Goal: Find specific fact: Find specific fact

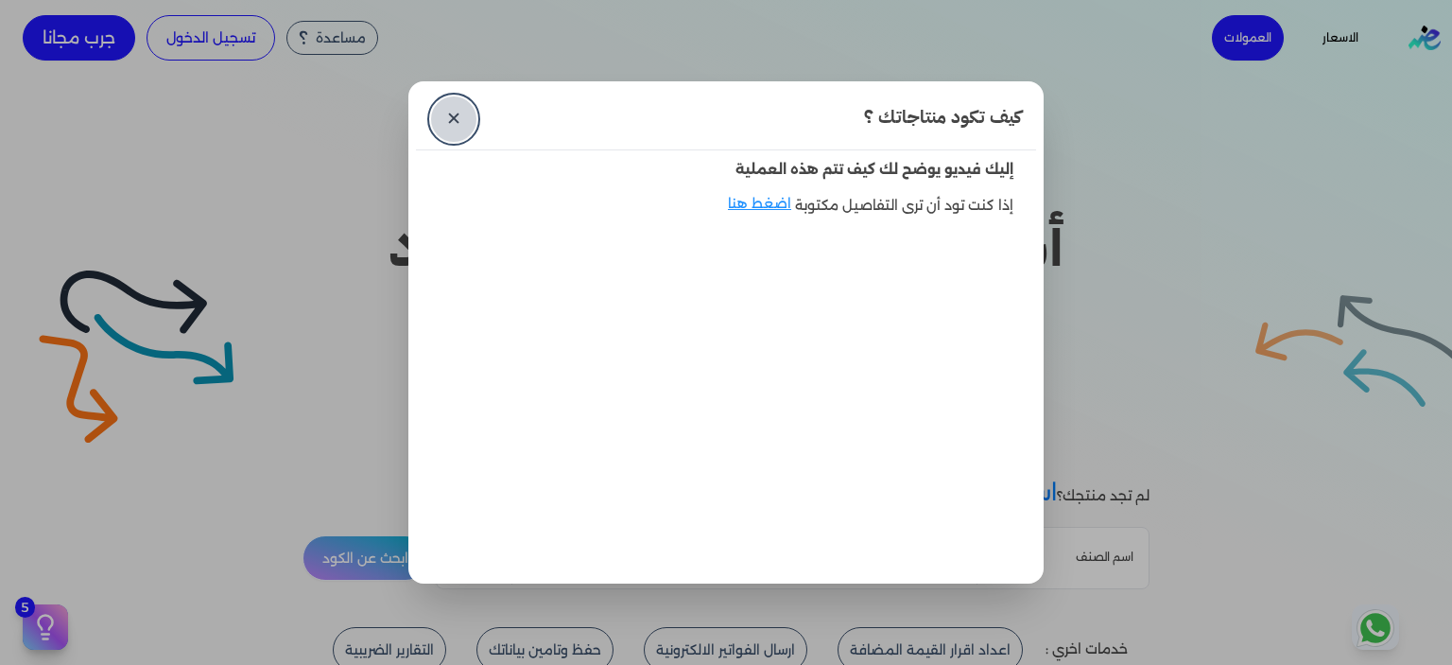
click at [460, 124] on link "✕" at bounding box center [453, 118] width 45 height 45
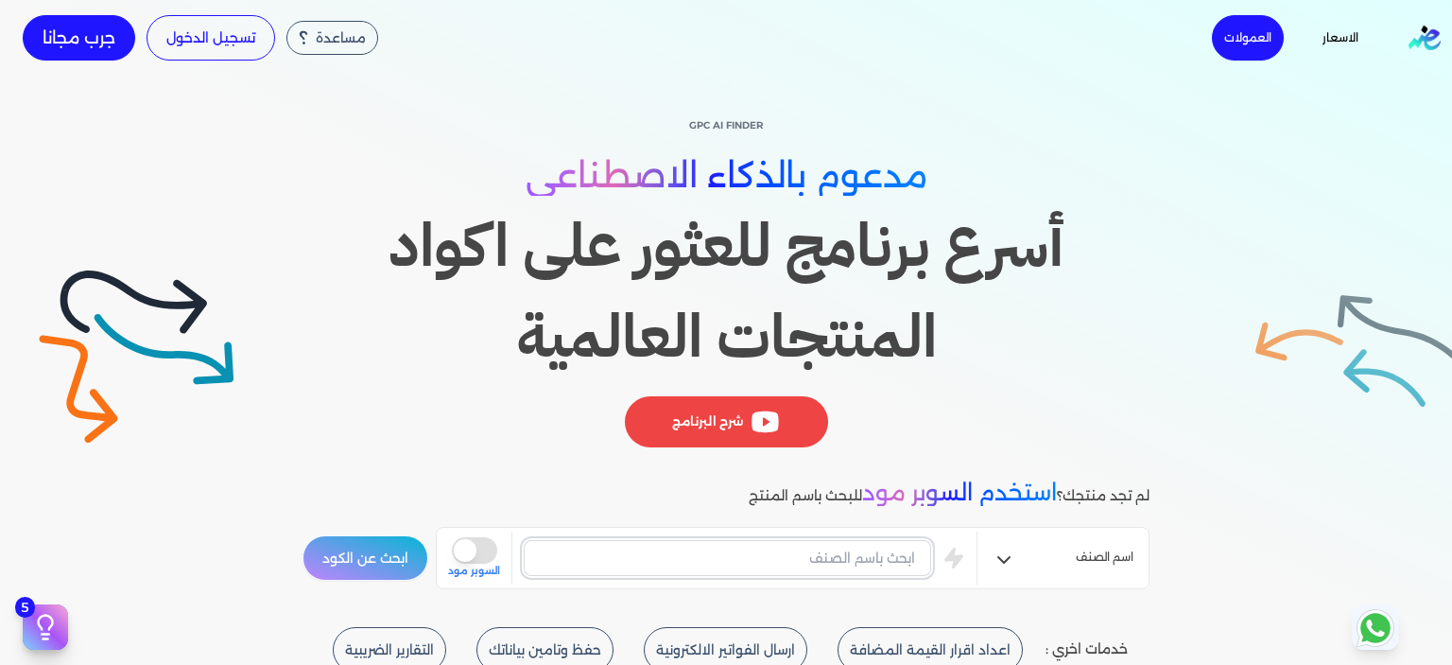
click at [849, 567] on input "text" at bounding box center [728, 558] width 408 height 36
click at [303, 535] on button "ابحث عن الكود" at bounding box center [366, 557] width 126 height 45
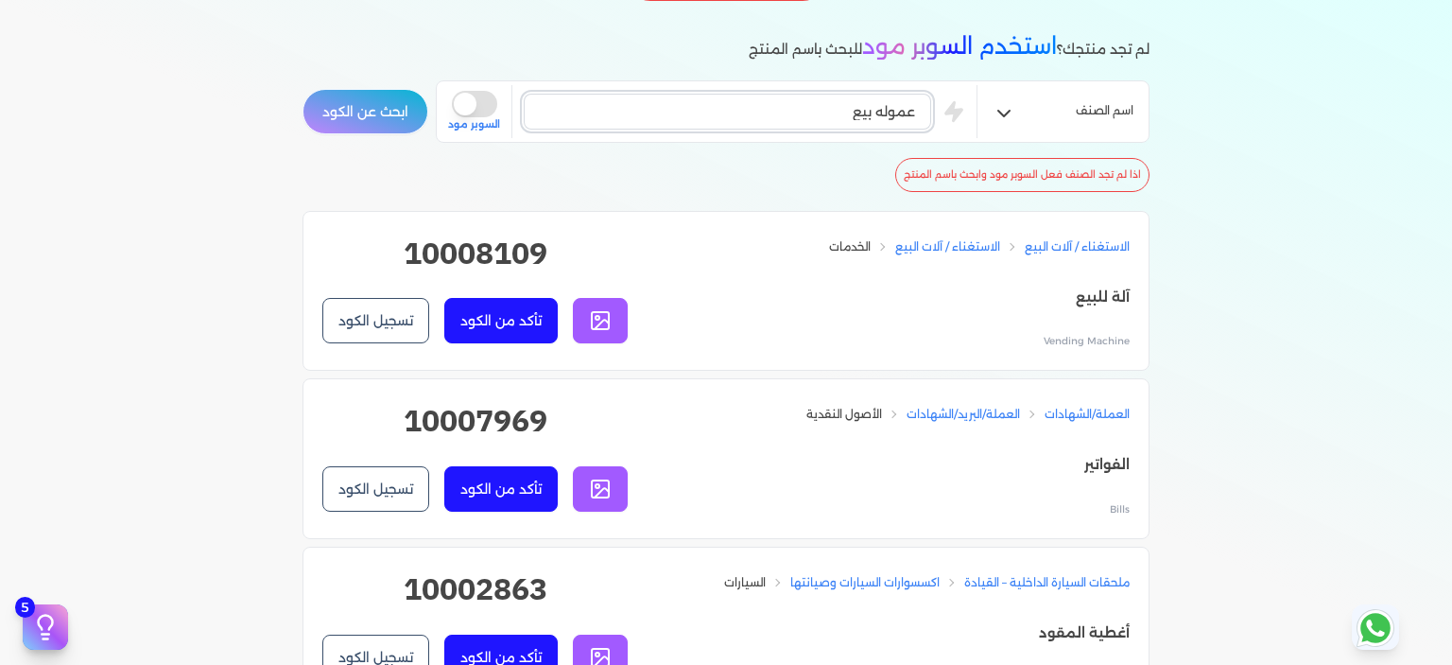
scroll to position [473, 0]
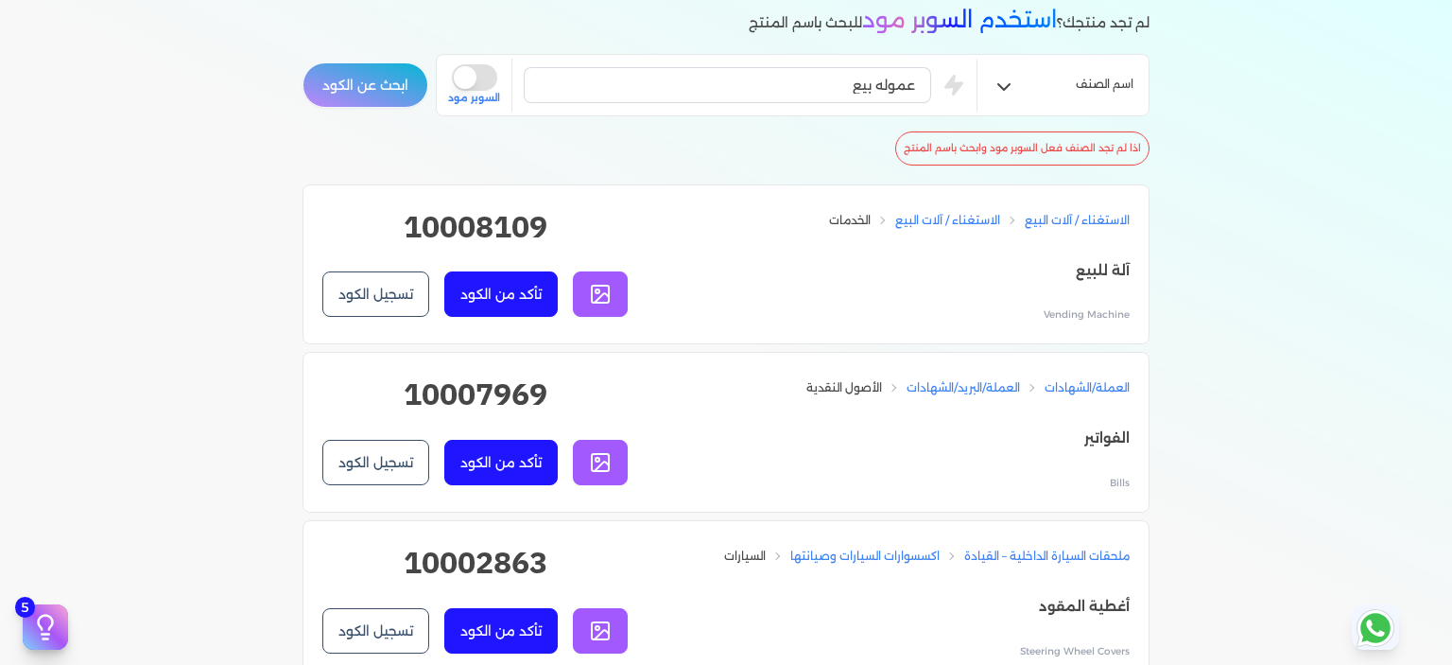
click at [469, 226] on h2 "10008109" at bounding box center [474, 234] width 305 height 61
copy h2 "10008109"
click at [834, 88] on input "عموله بيع" at bounding box center [728, 85] width 408 height 36
drag, startPoint x: 857, startPoint y: 86, endPoint x: 877, endPoint y: 94, distance: 22.1
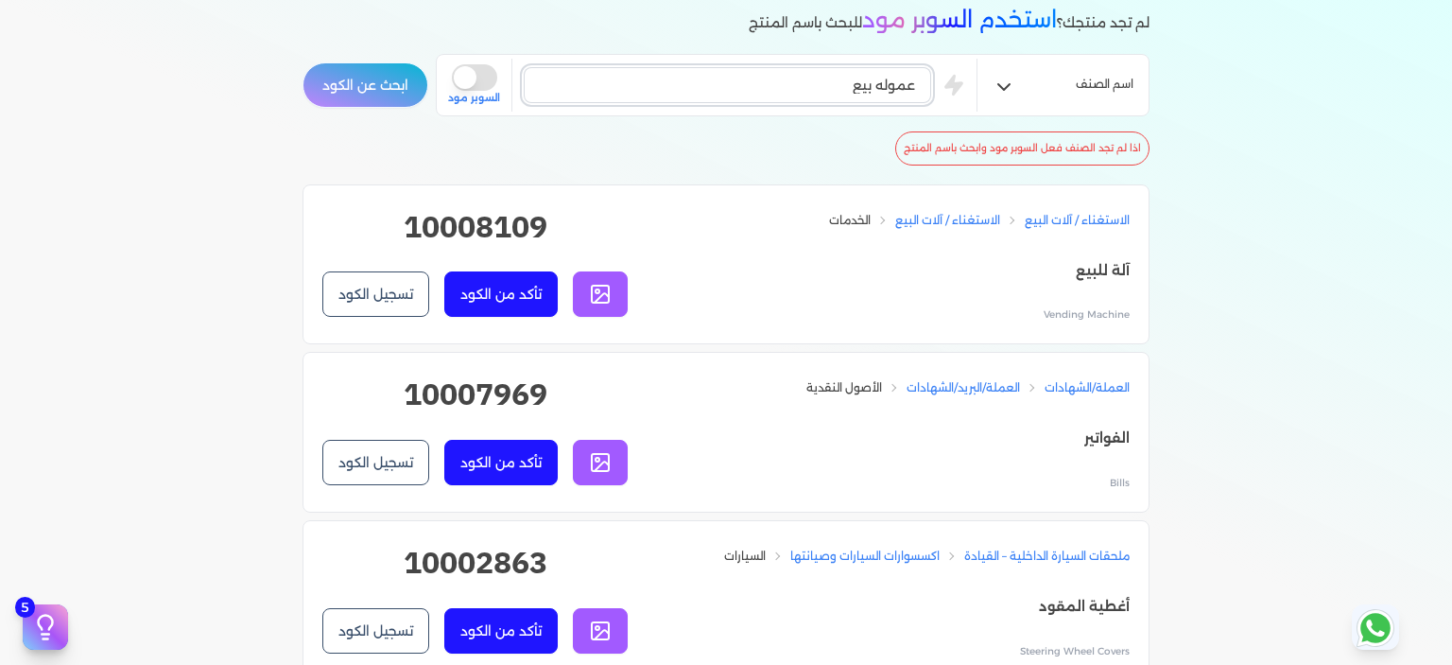
click at [877, 94] on input "عموله بيع" at bounding box center [728, 85] width 408 height 36
click at [303, 62] on button "ابحث عن الكود" at bounding box center [366, 84] width 126 height 45
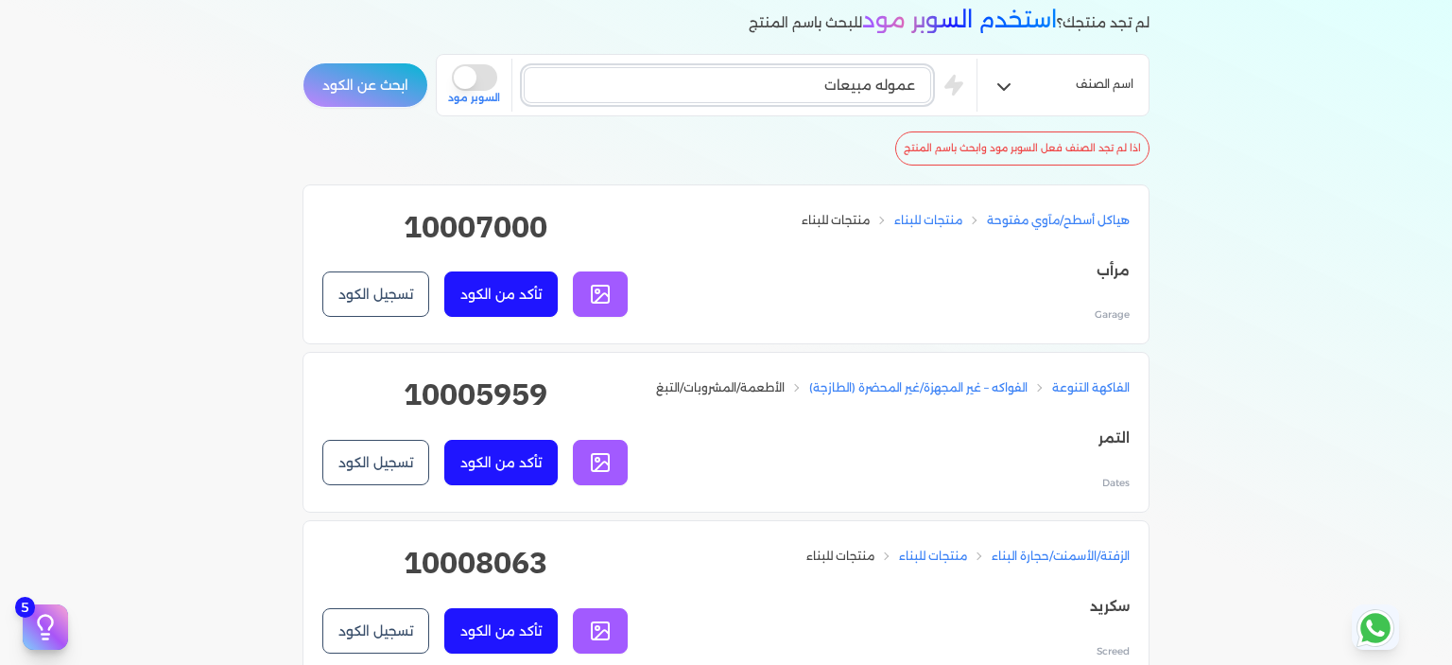
click at [303, 62] on button "ابحث عن الكود" at bounding box center [366, 84] width 126 height 45
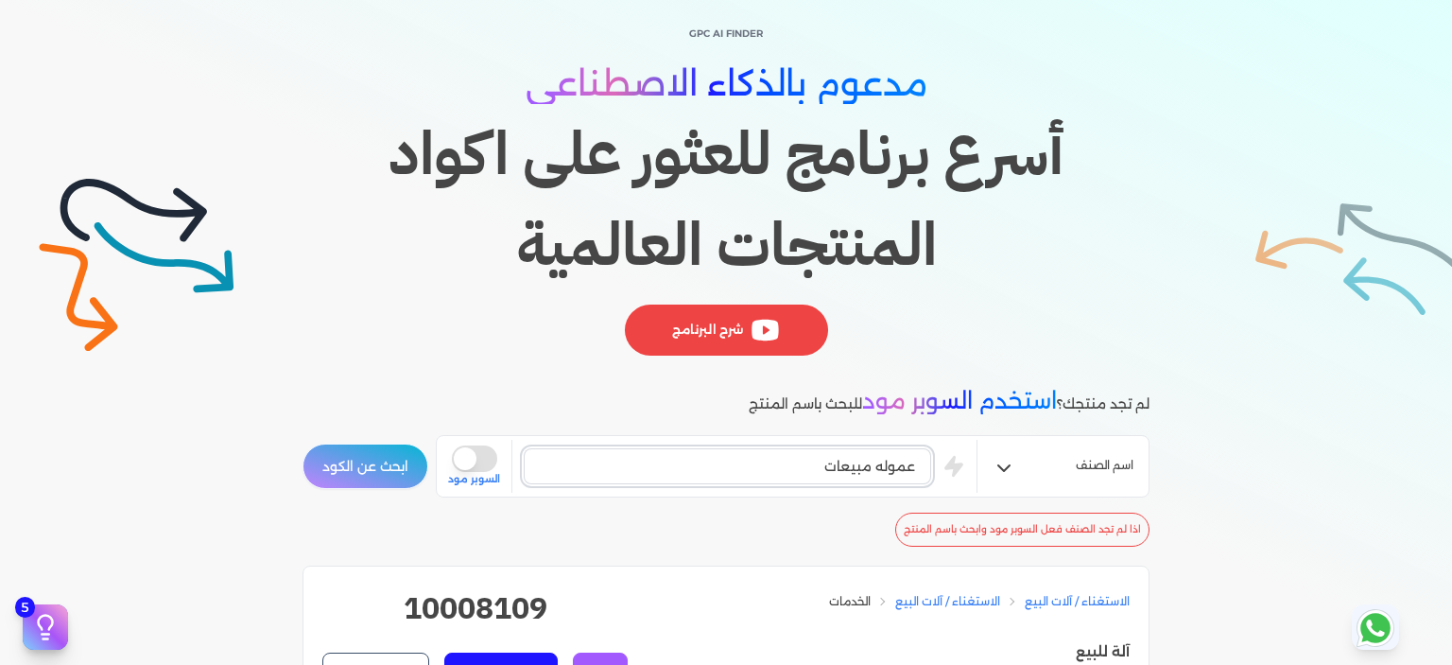
scroll to position [284, 0]
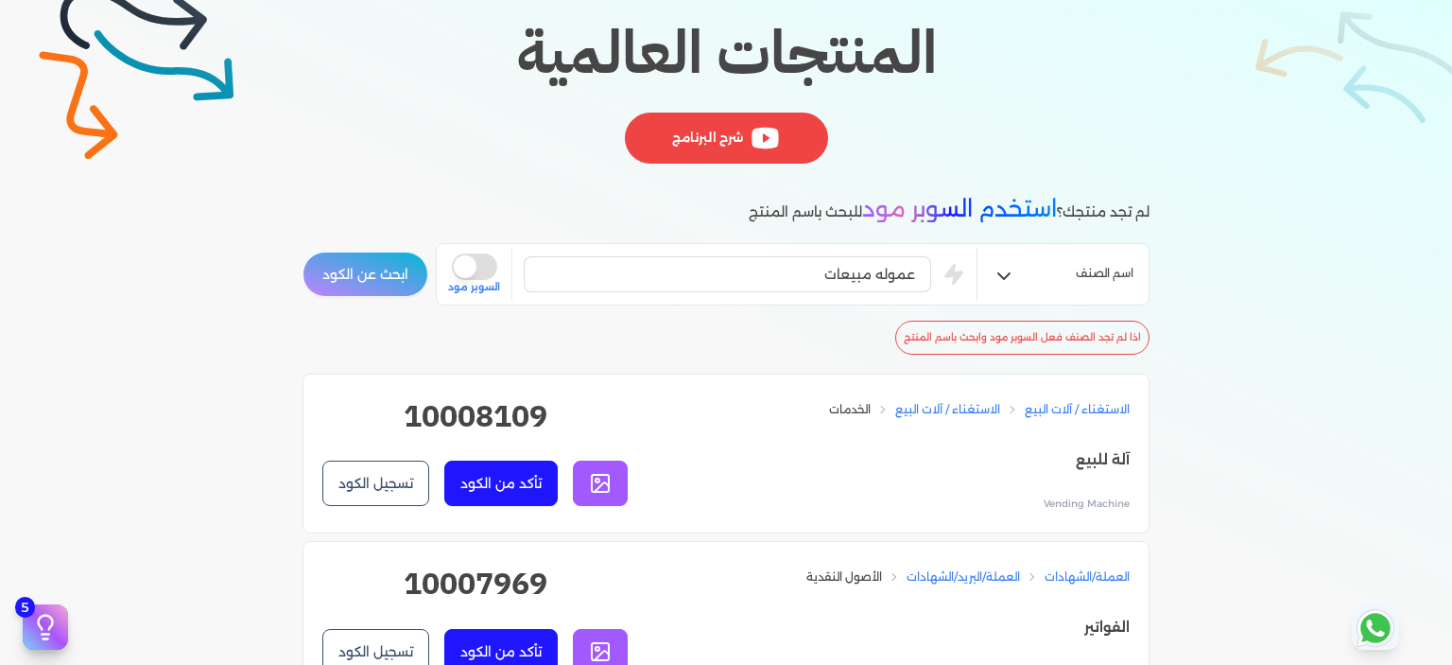
click at [376, 258] on button "ابحث عن الكود" at bounding box center [366, 274] width 126 height 45
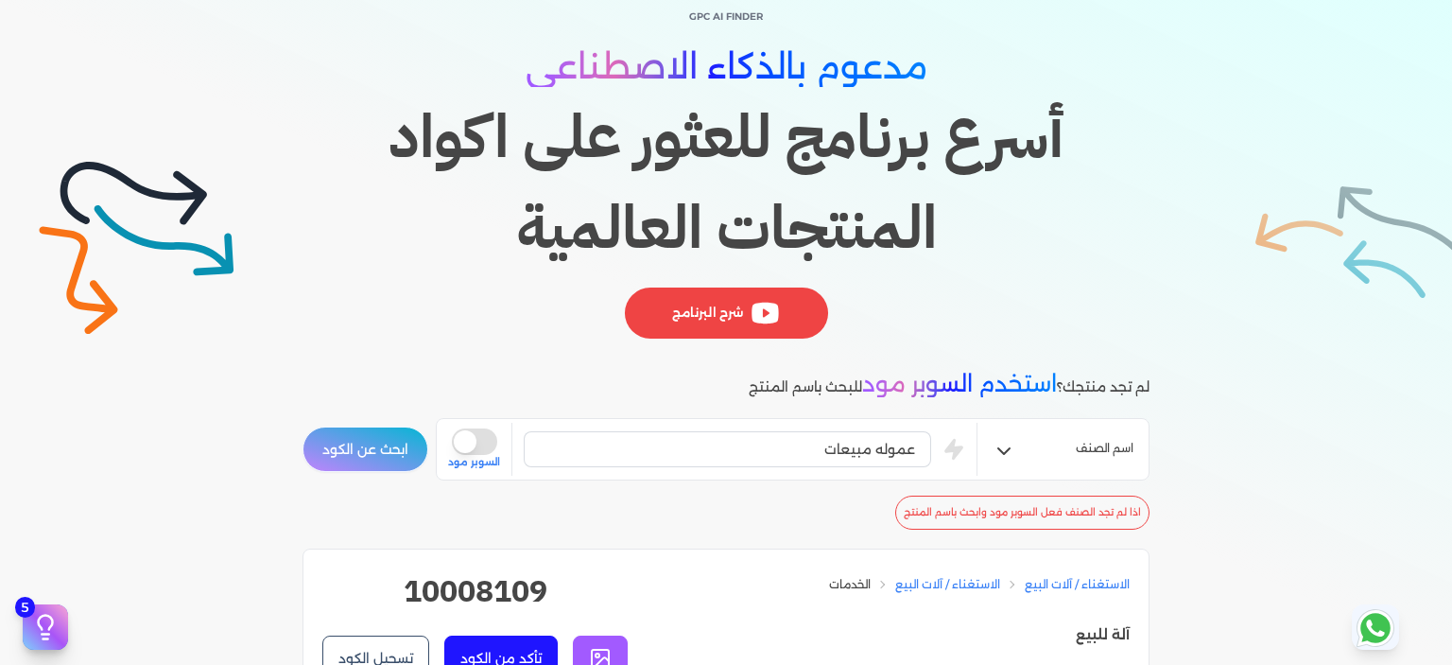
scroll to position [0, 0]
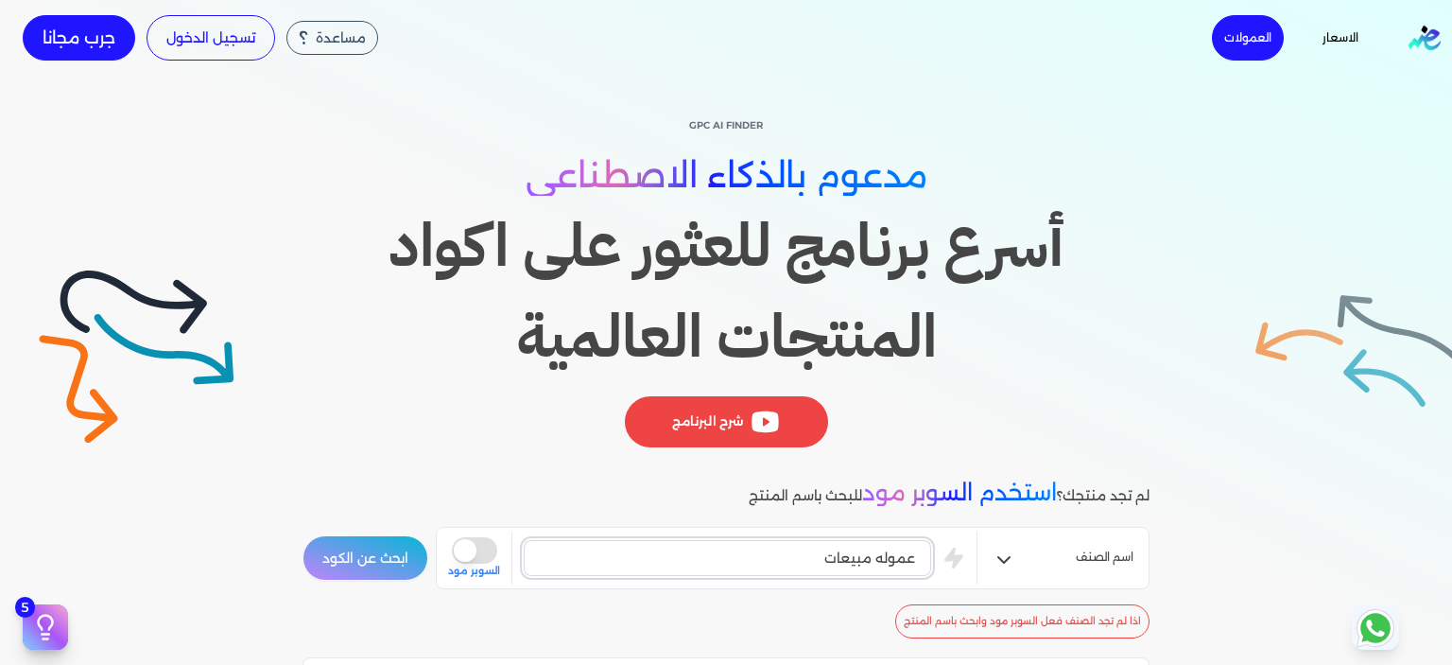
click at [809, 560] on input "عموله مبيعات" at bounding box center [728, 558] width 408 height 36
click at [838, 560] on input "عموله مبيعات" at bounding box center [728, 558] width 408 height 36
click at [878, 551] on input "عموله مبيعات" at bounding box center [728, 558] width 408 height 36
drag, startPoint x: 878, startPoint y: 551, endPoint x: 936, endPoint y: 548, distance: 57.7
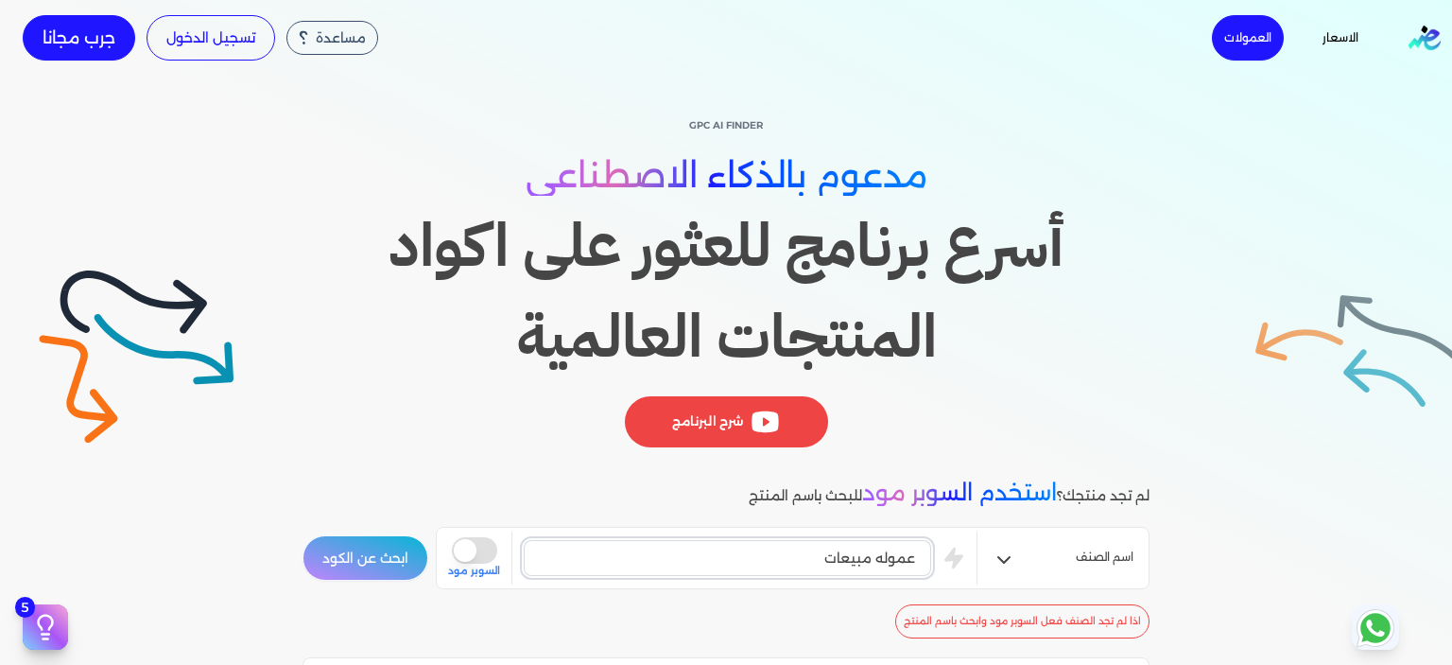
click at [936, 548] on div "عموله مبيعات is super mode السوبر مود" at bounding box center [712, 557] width 529 height 53
click at [792, 555] on input "مبيعات" at bounding box center [728, 558] width 408 height 36
click at [303, 535] on button "ابحث عن الكود" at bounding box center [366, 557] width 126 height 45
drag, startPoint x: 753, startPoint y: 548, endPoint x: 976, endPoint y: 559, distance: 223.4
click at [976, 559] on div "مبيعات محمول is super mode السوبر مود" at bounding box center [712, 557] width 529 height 53
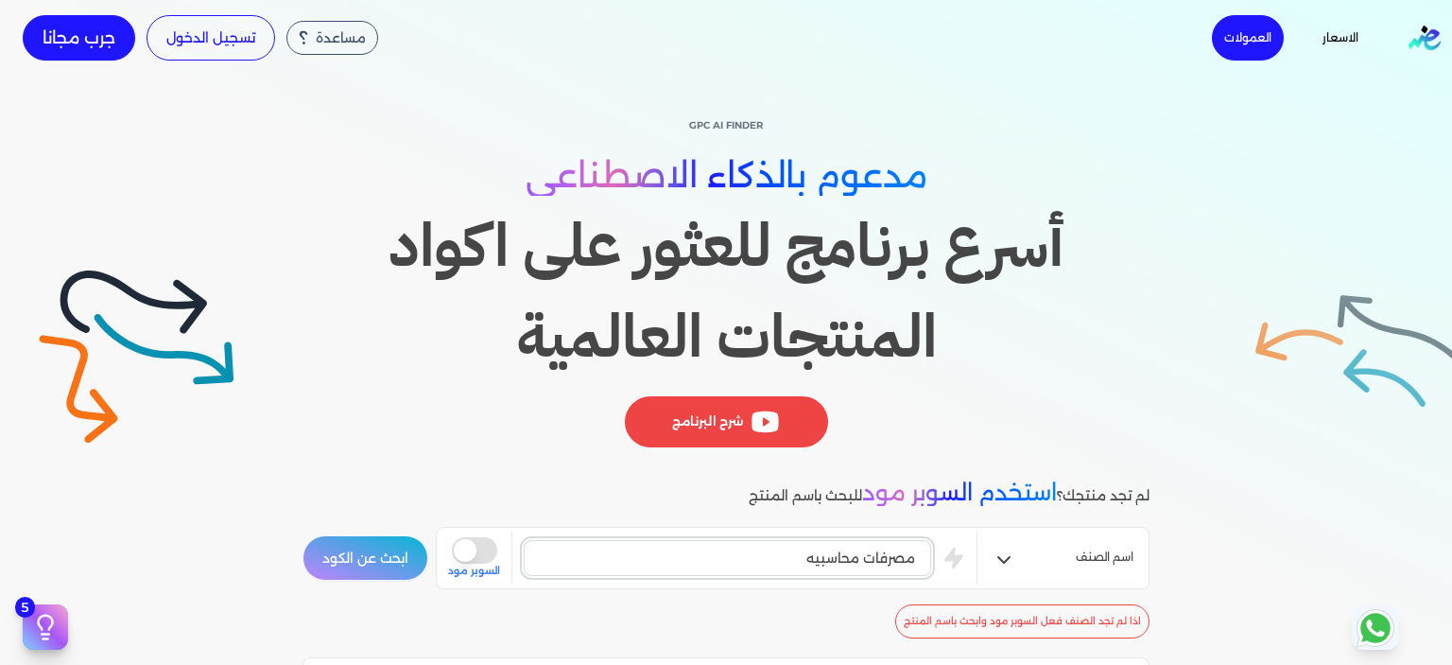
type input "مصرفات محاسبيه"
click at [303, 535] on button "ابحث عن الكود" at bounding box center [366, 557] width 126 height 45
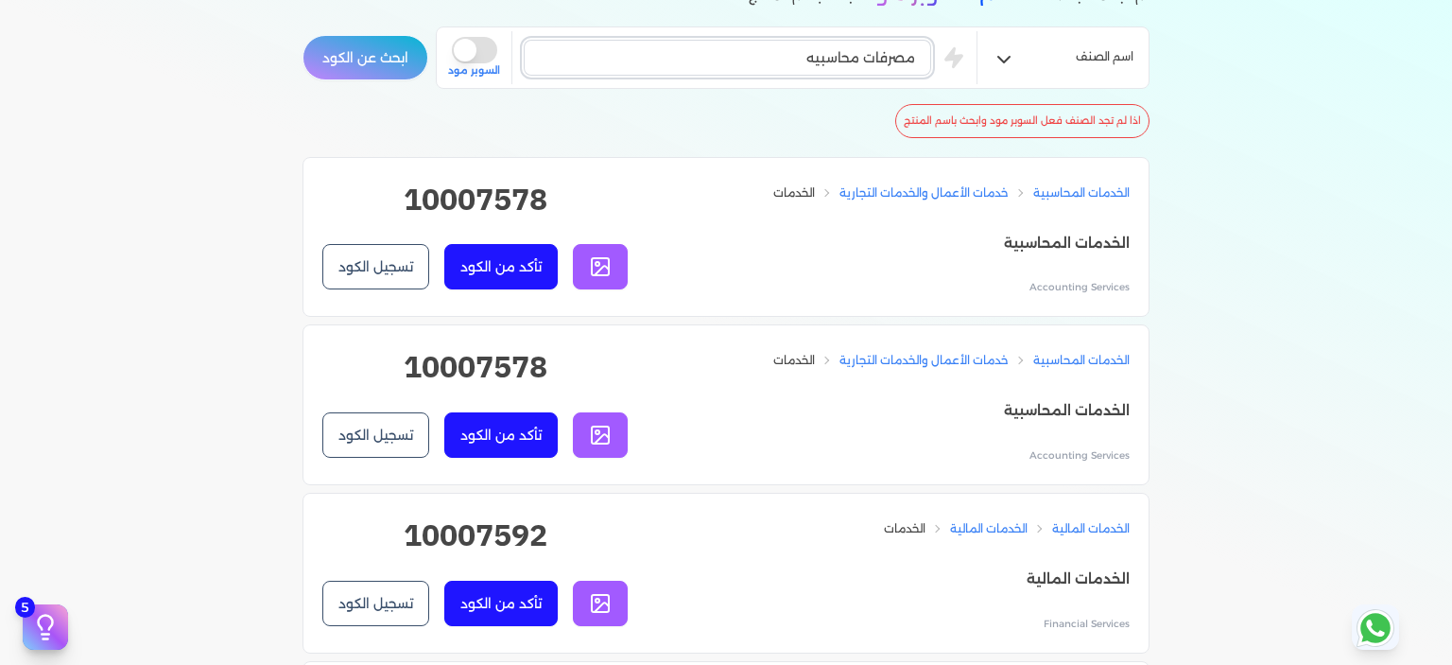
scroll to position [567, 0]
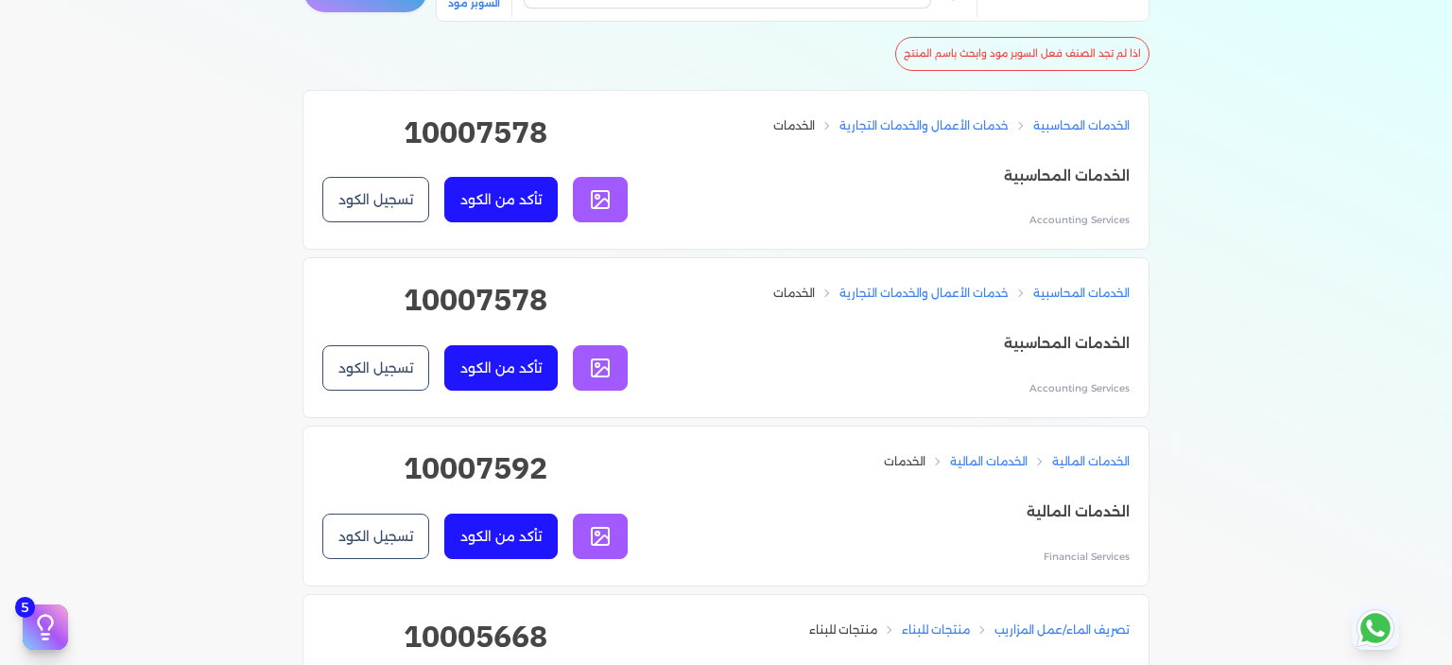
click at [492, 131] on h2 "10007578" at bounding box center [474, 140] width 305 height 61
copy h2 "10007578"
